Goal: Task Accomplishment & Management: Manage account settings

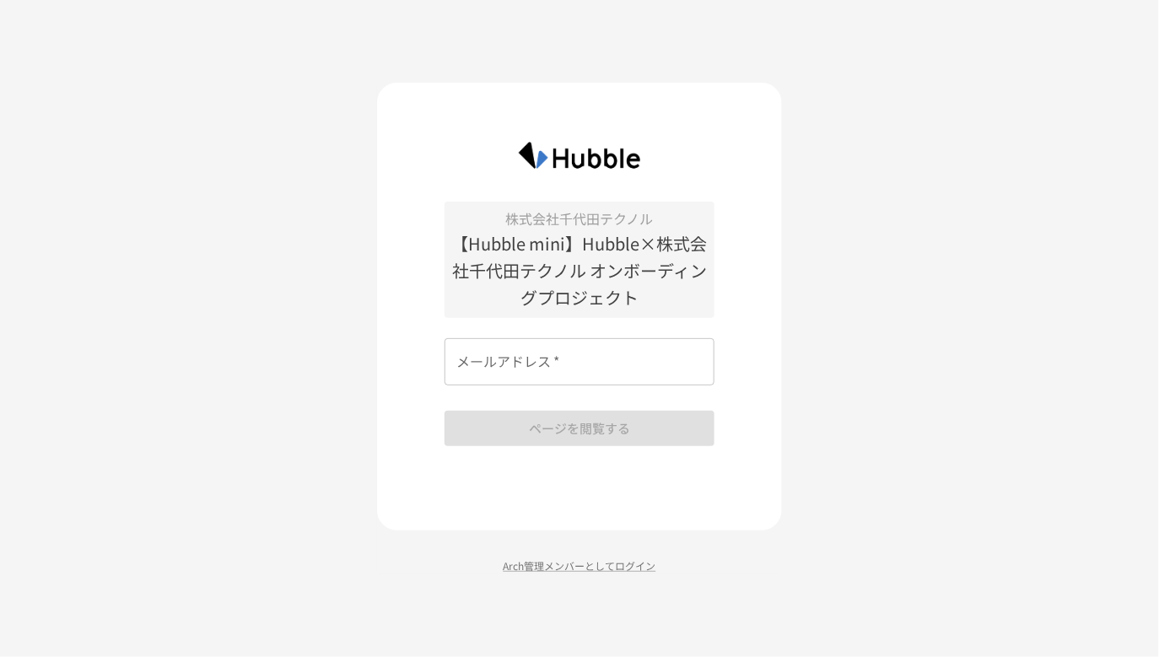
click at [763, 400] on div "株式会社千代田テクノル 【Hubble mini】Hubble×株式会社千代田テクノル オンボーディングプロジェクト メールアドレス   * メールアドレス …" at bounding box center [579, 307] width 405 height 448
click at [637, 375] on input "メールアドレス   *" at bounding box center [579, 361] width 270 height 47
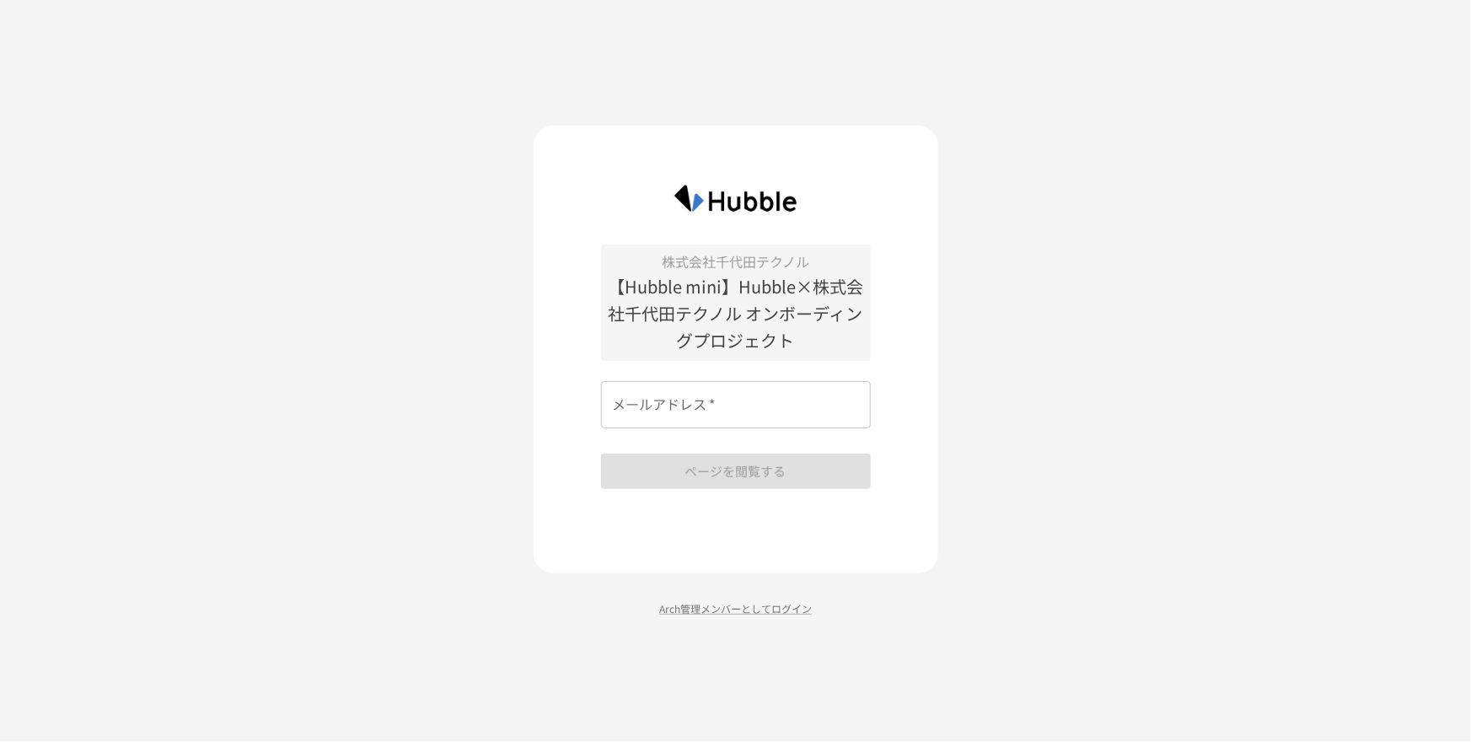
click at [740, 416] on input "メールアドレス   *" at bounding box center [736, 404] width 270 height 47
click at [680, 615] on p "Arch管理メンバーとしてログイン" at bounding box center [736, 608] width 405 height 16
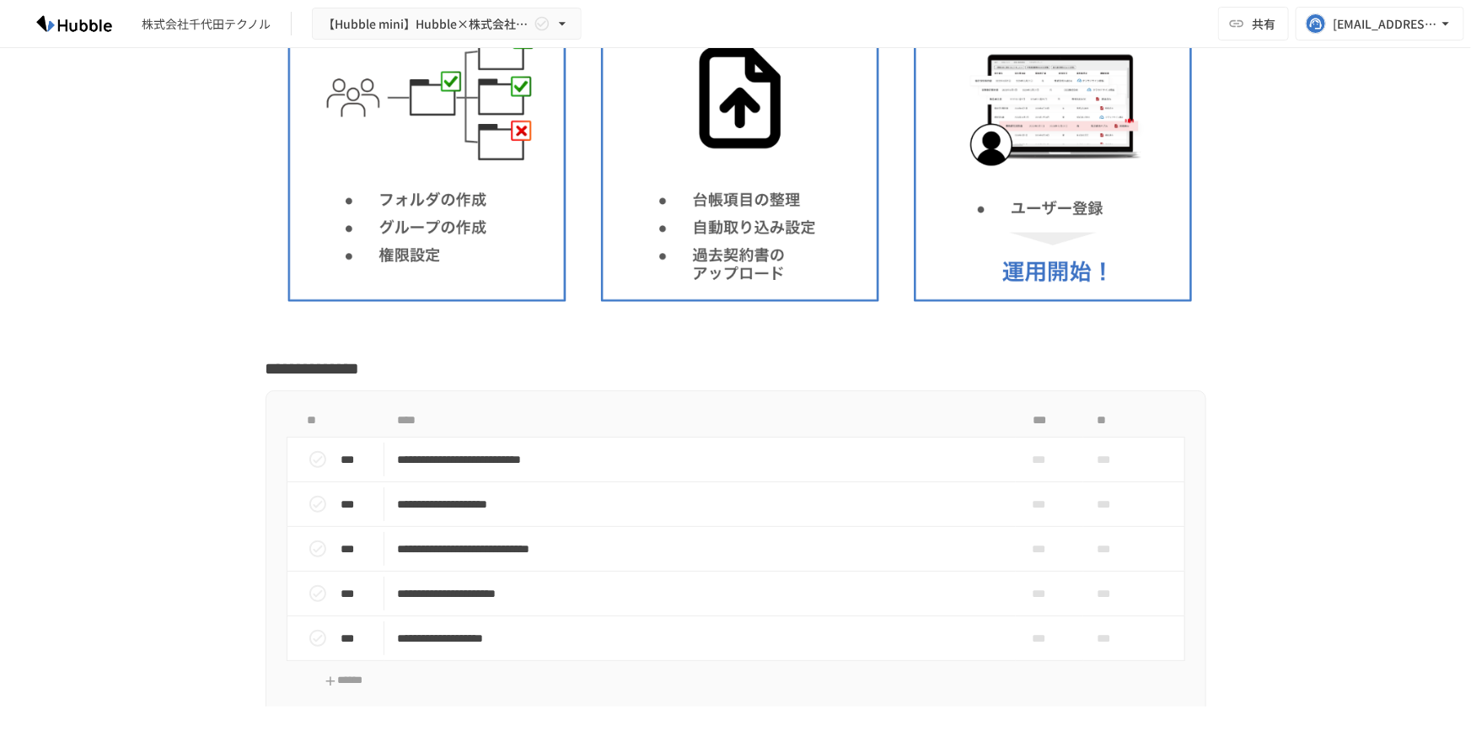
scroll to position [3006, 0]
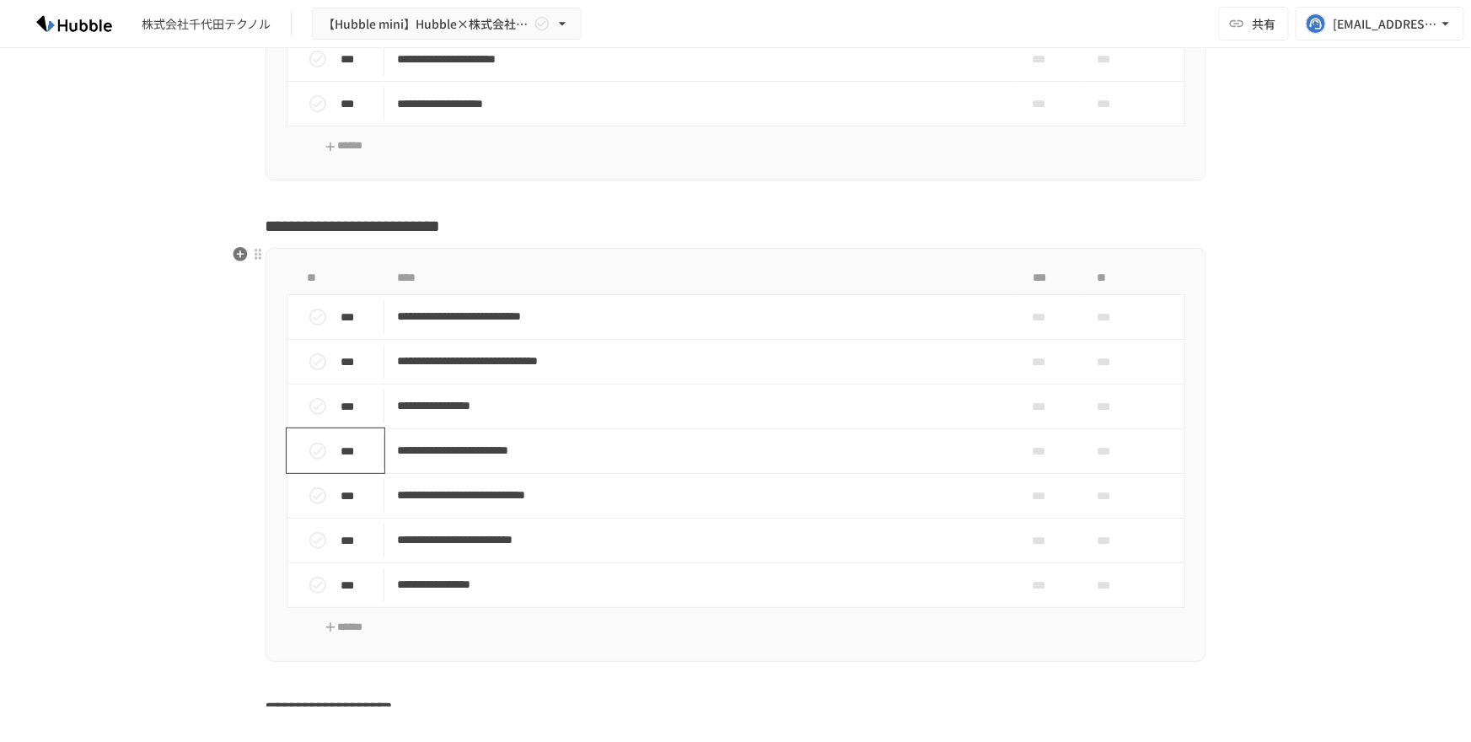
click at [309, 444] on icon "status" at bounding box center [317, 451] width 17 height 17
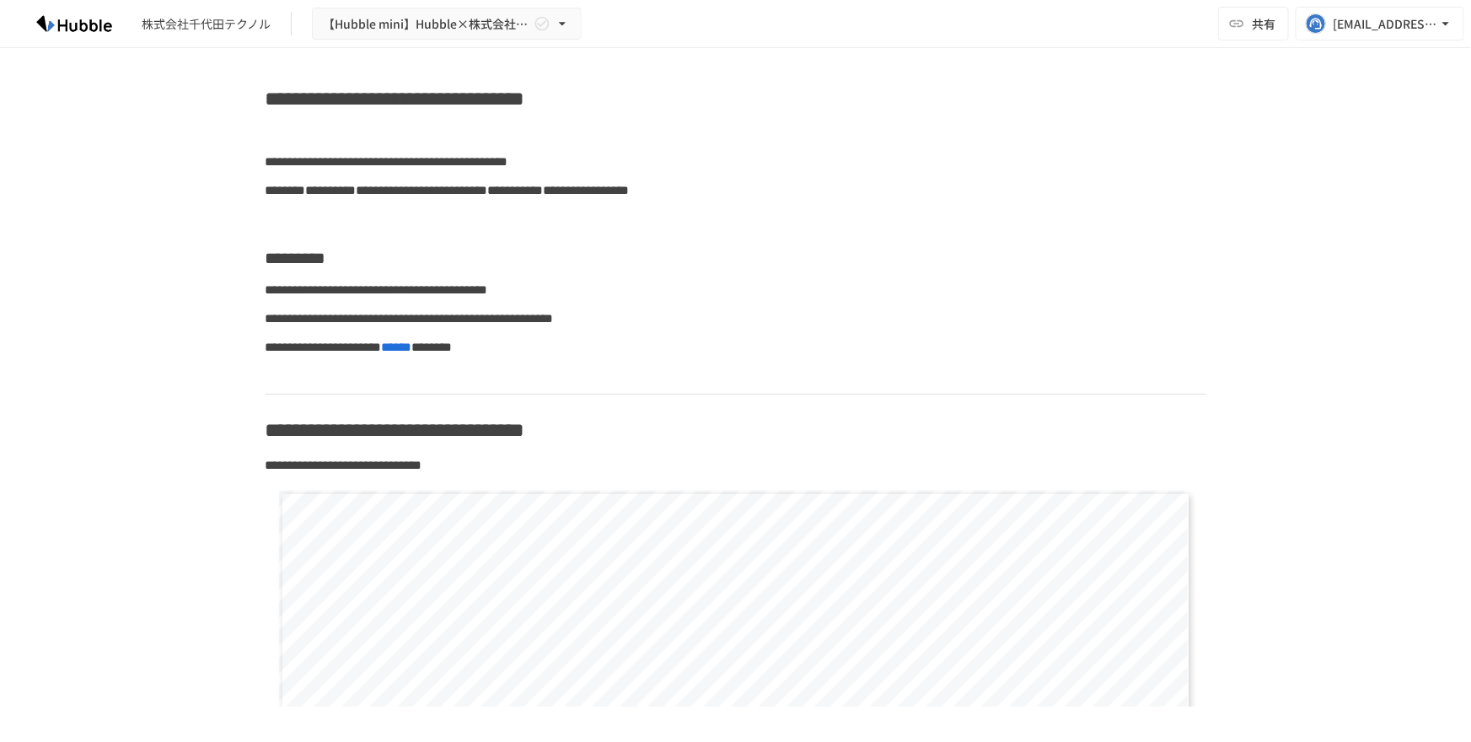
scroll to position [0, 0]
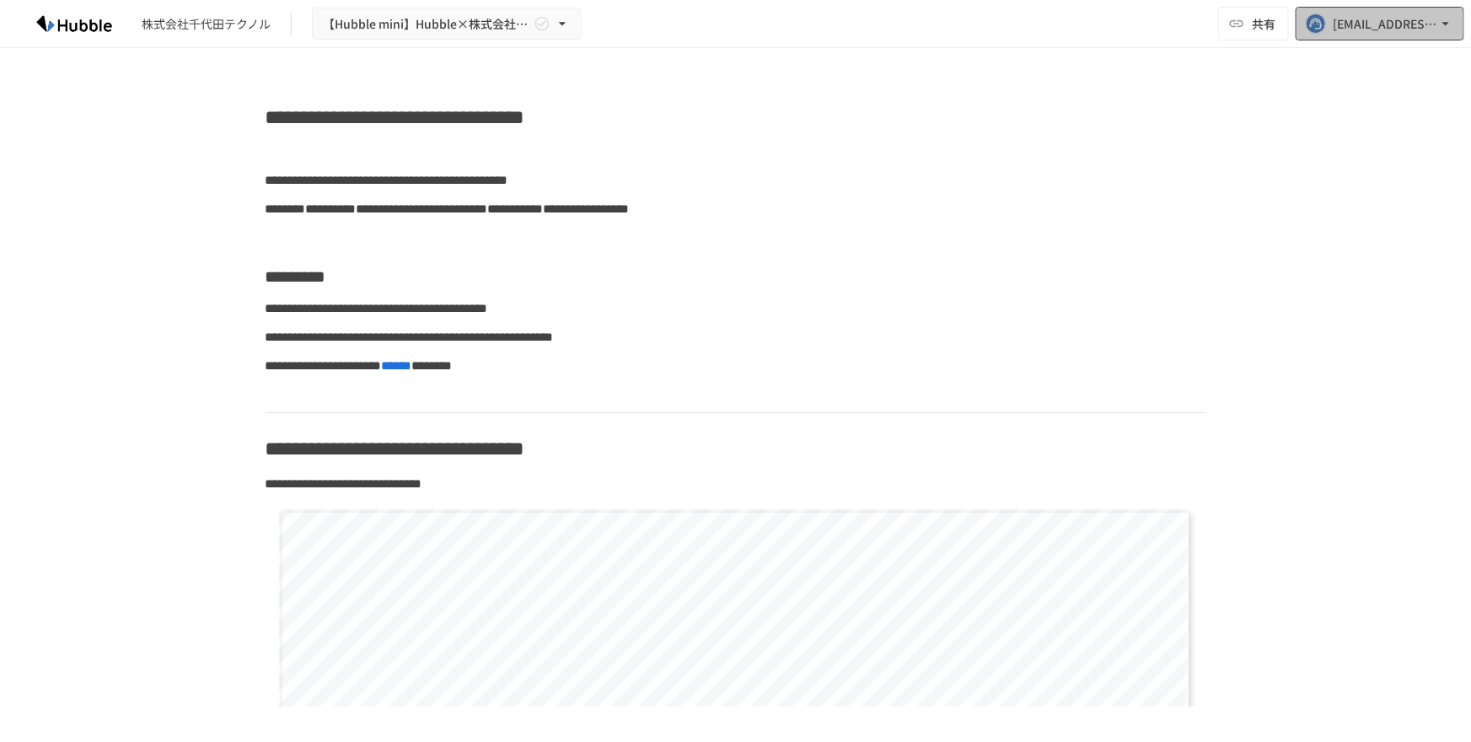
click at [1420, 18] on div "[EMAIL_ADDRESS][DOMAIN_NAME]" at bounding box center [1385, 23] width 105 height 21
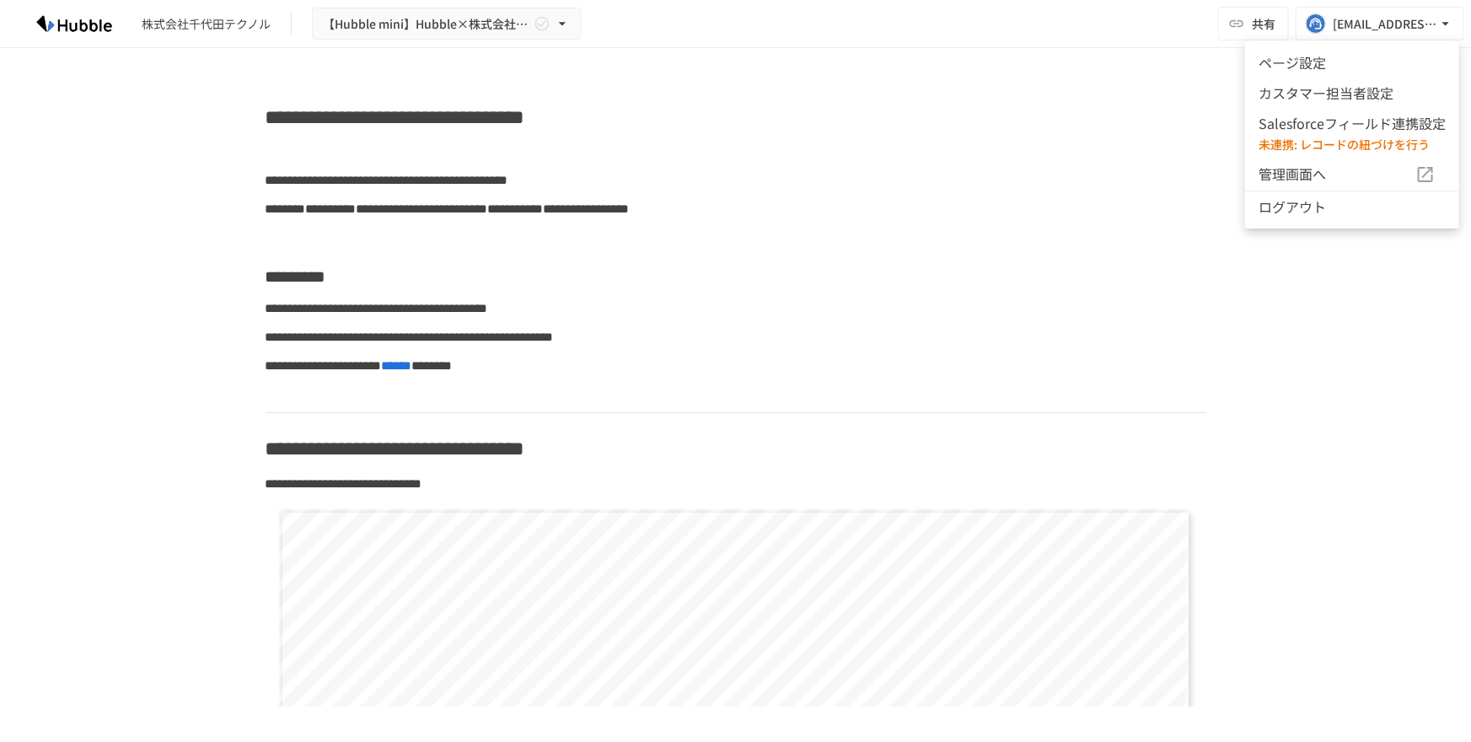
click at [1299, 204] on li "ログアウト" at bounding box center [1352, 206] width 214 height 31
